Goal: Communication & Community: Ask a question

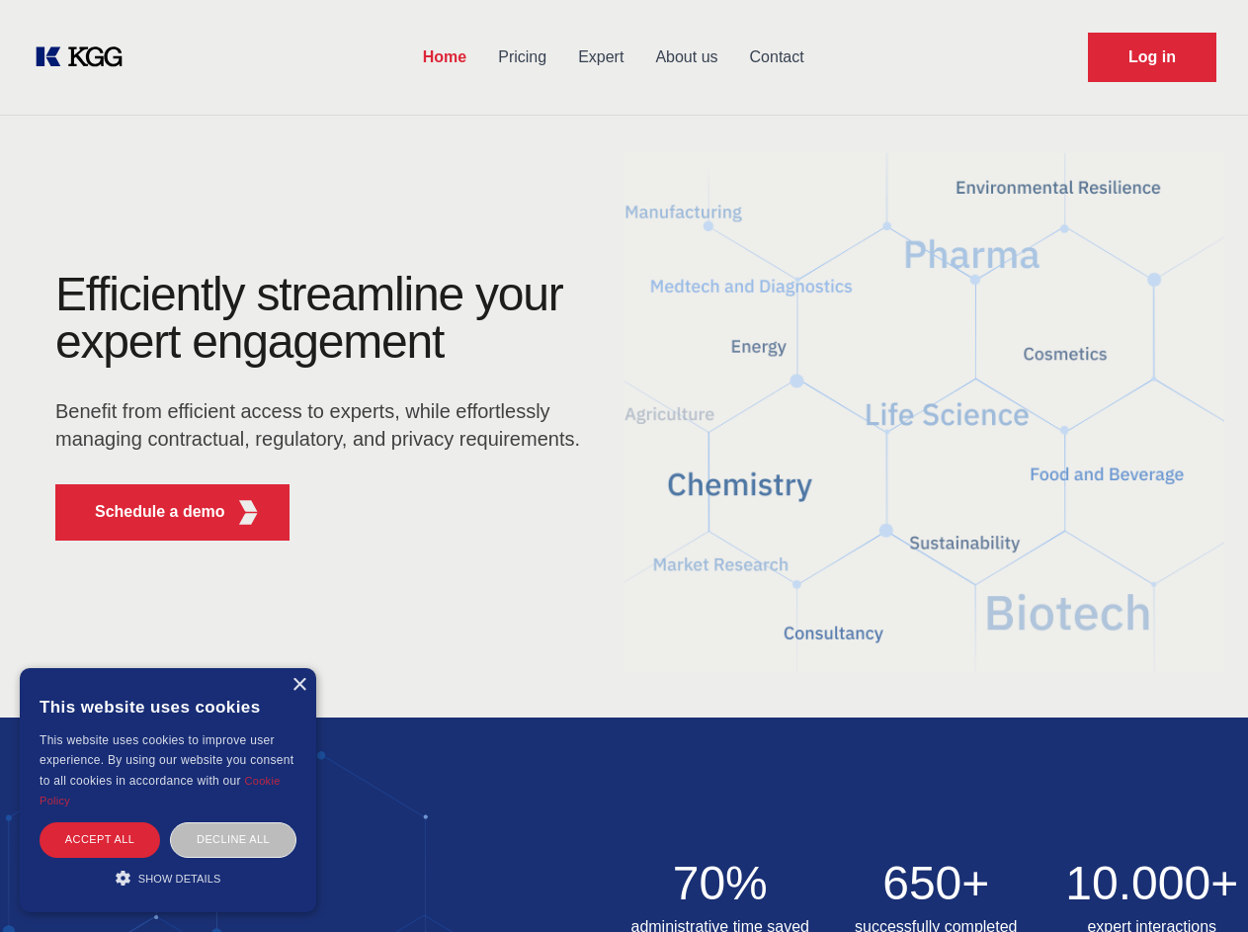
click at [624, 465] on div "Efficiently streamline your expert engagement Benefit from efficient access to …" at bounding box center [324, 414] width 601 height 286
click at [148, 512] on p "Schedule a demo" at bounding box center [160, 512] width 130 height 24
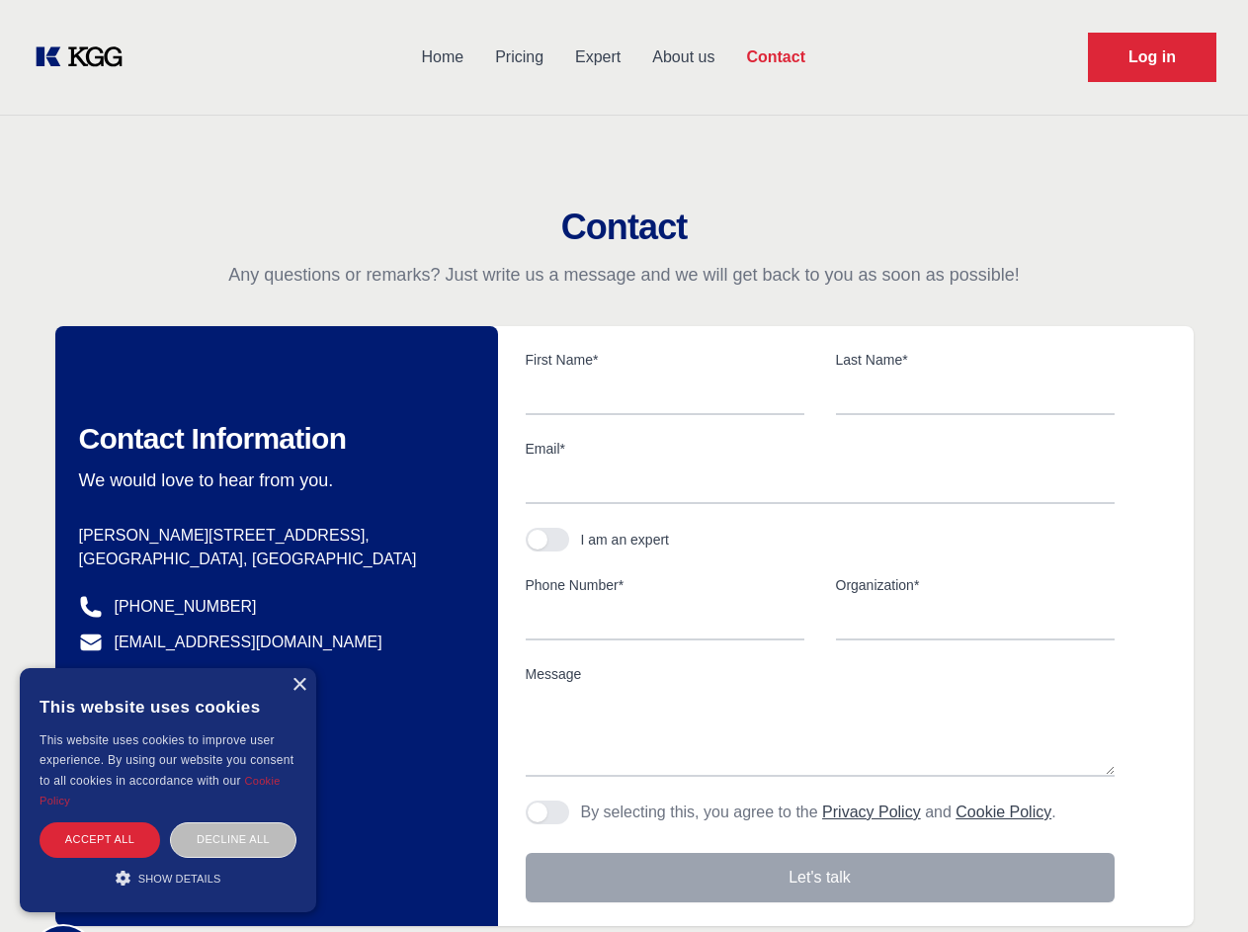
click at [298, 685] on div "× This website uses cookies This website uses cookies to improve user experienc…" at bounding box center [168, 790] width 296 height 244
click at [100, 839] on div "Accept all" at bounding box center [100, 839] width 121 height 35
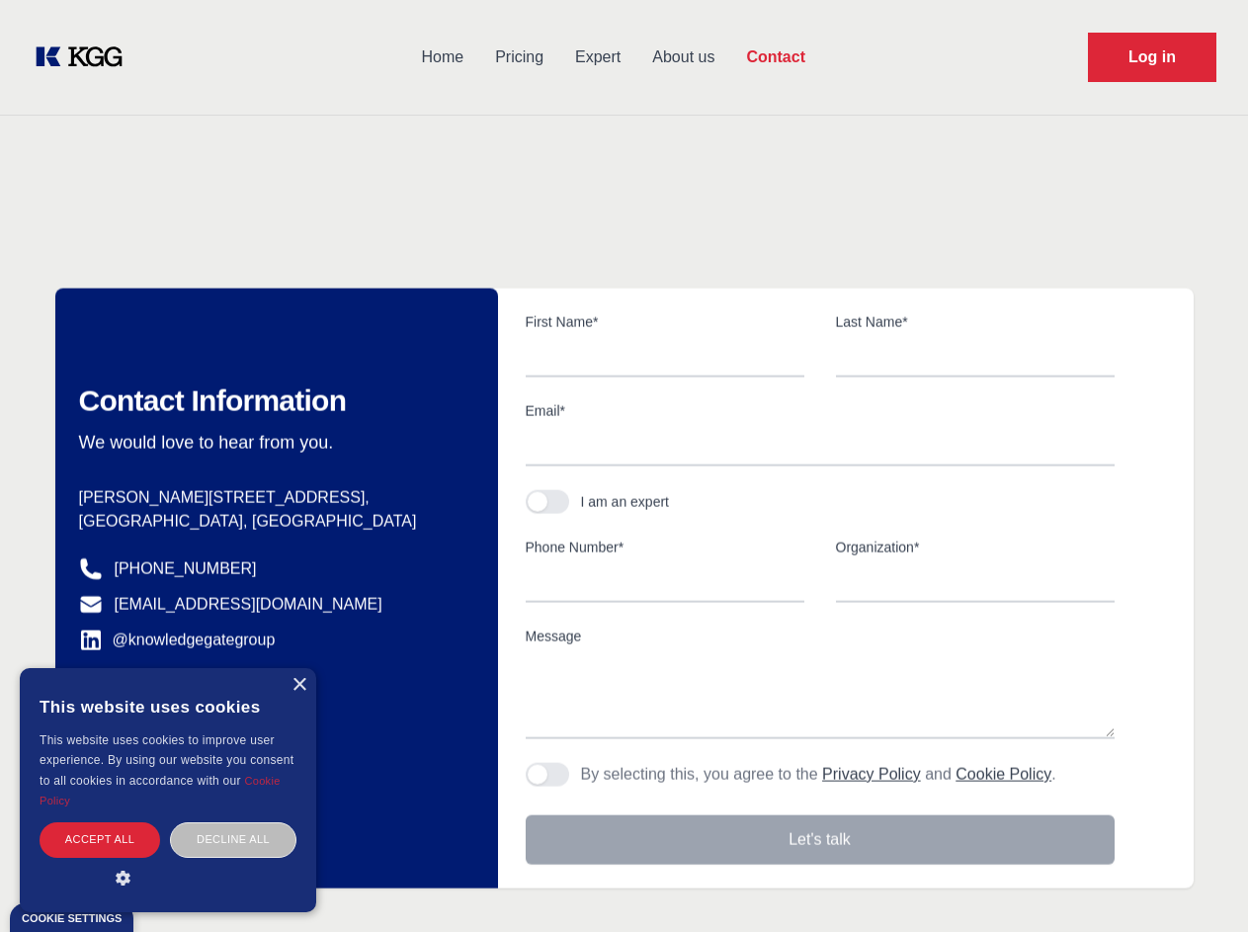
click at [233, 839] on body "Home Pricing Expert About us Contact Log in Contact Any questions or remarks? J…" at bounding box center [624, 868] width 1248 height 1737
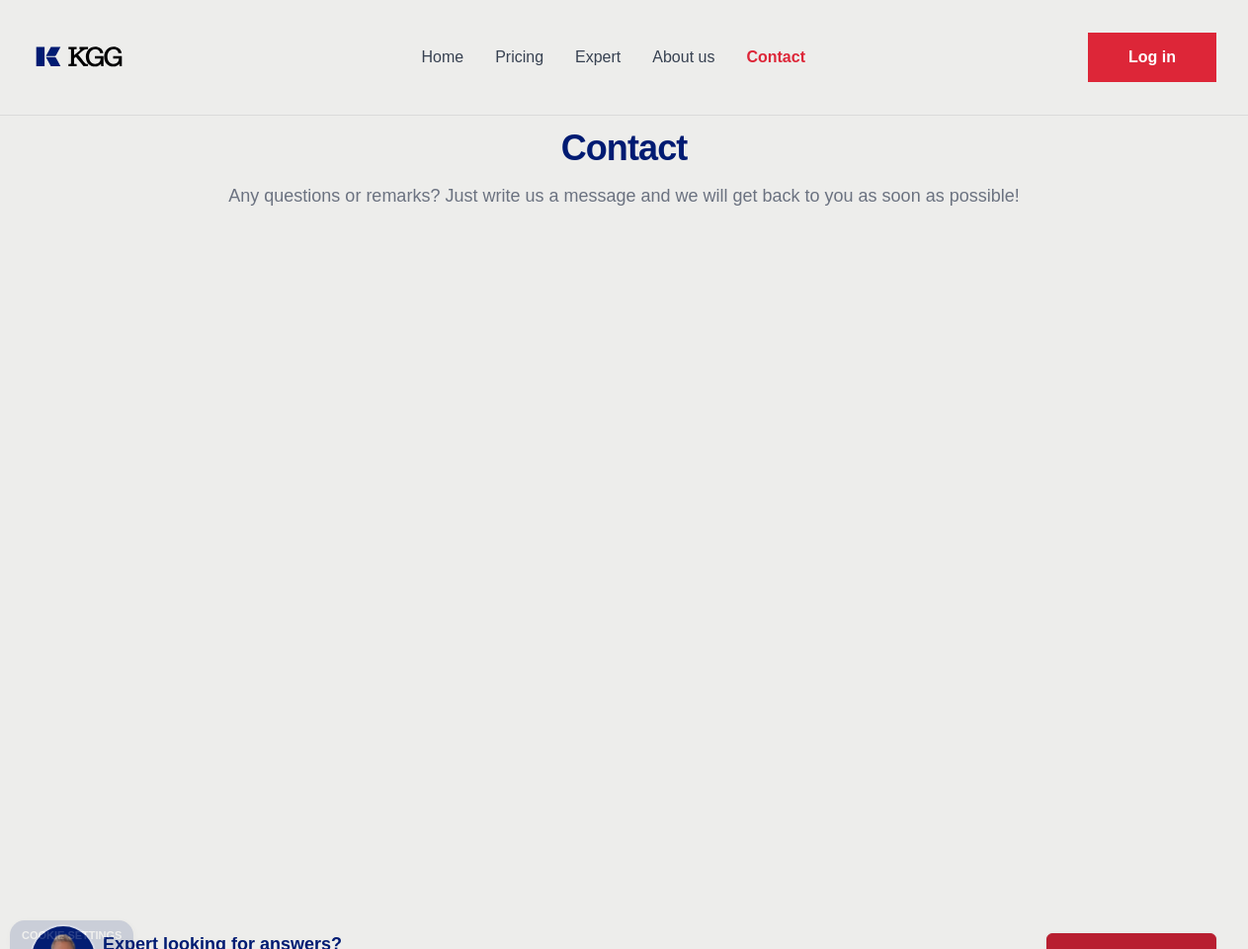
click at [168, 878] on main "Contact Any questions or remarks? Just write us a message and we will get back …" at bounding box center [624, 514] width 1248 height 1029
